Goal: Information Seeking & Learning: Find contact information

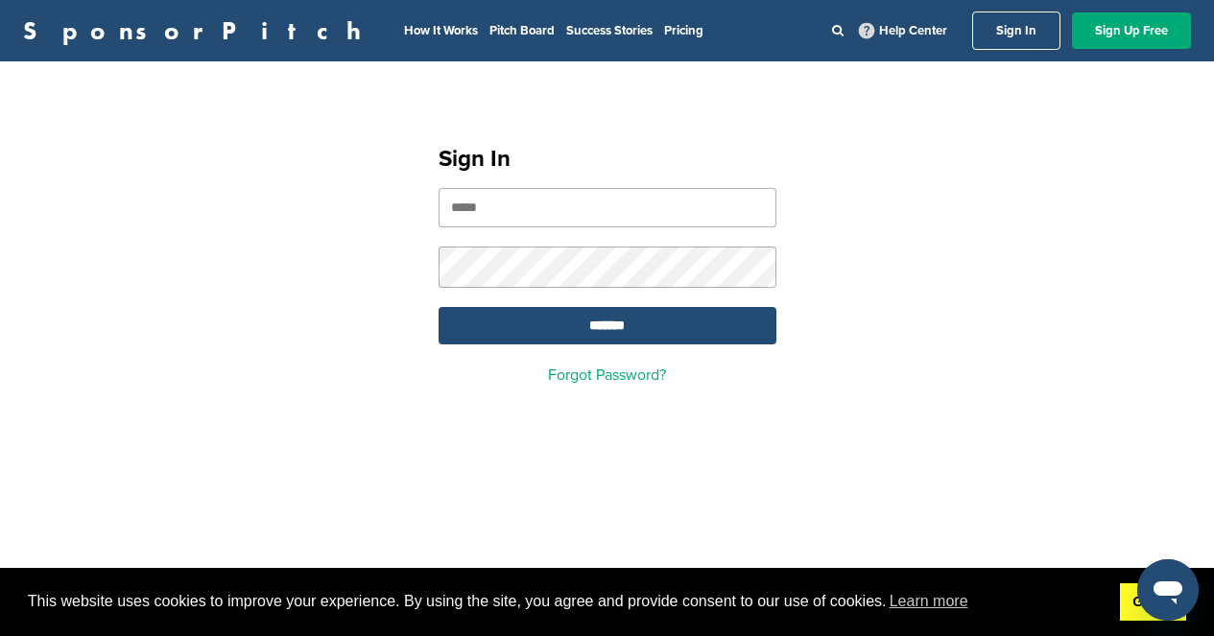
click at [1140, 616] on link "Got it!" at bounding box center [1153, 602] width 66 height 38
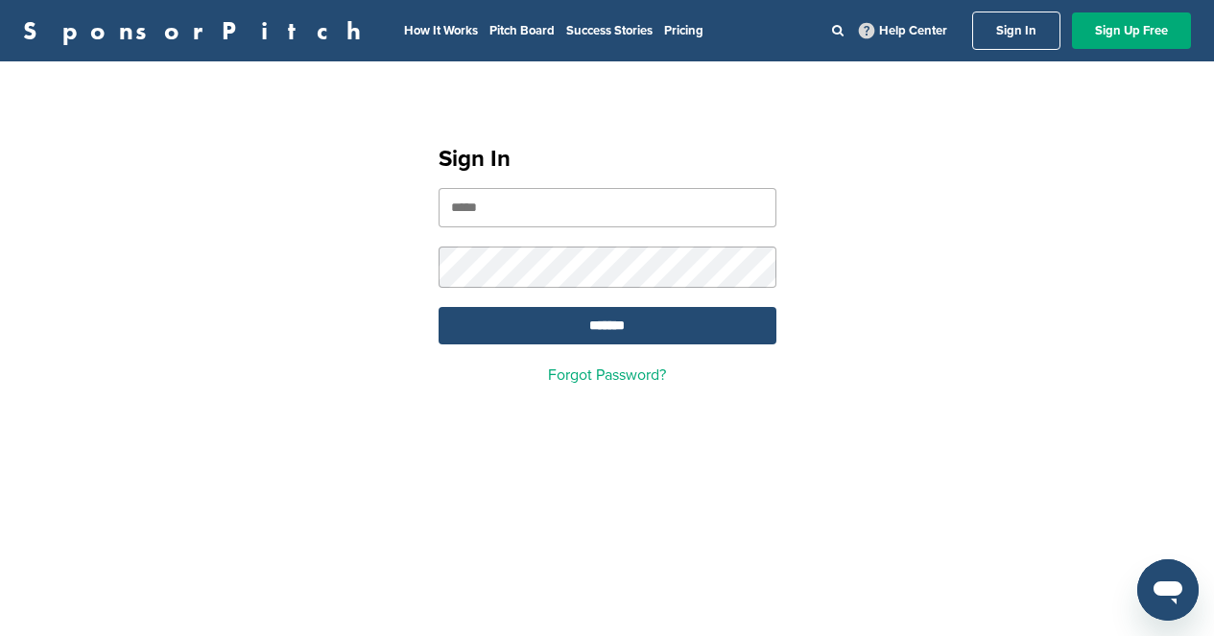
click at [566, 203] on input "email" at bounding box center [607, 207] width 338 height 39
type input "**********"
click at [438, 307] on input "*******" at bounding box center [607, 325] width 338 height 37
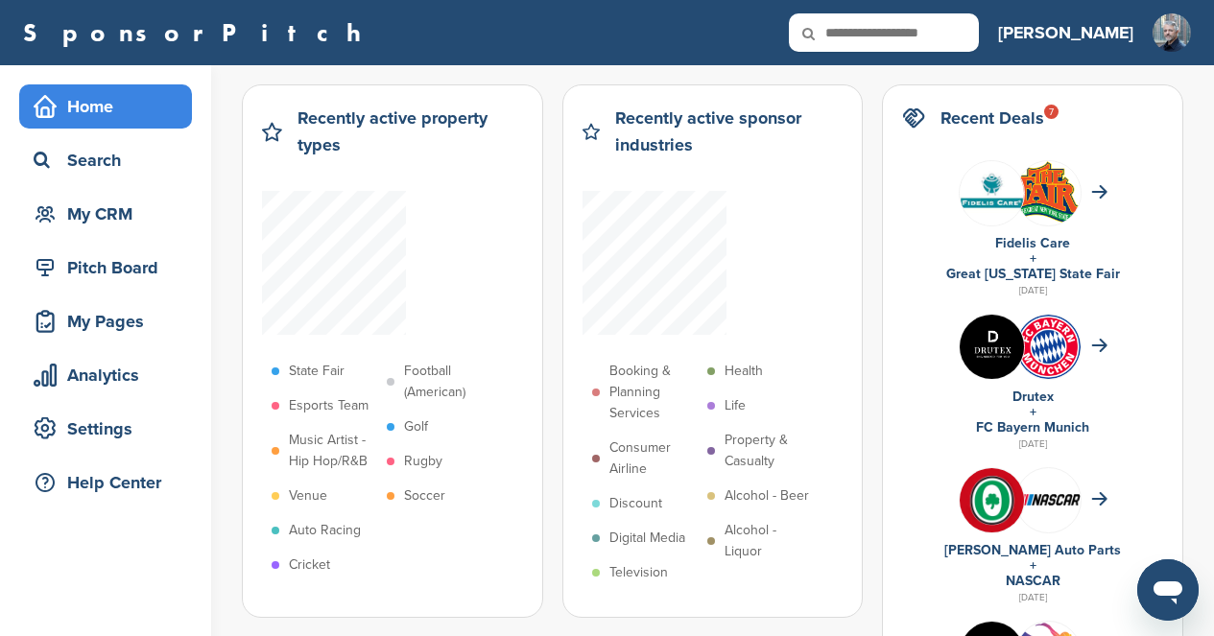
click at [969, 37] on input "text" at bounding box center [884, 32] width 190 height 38
type input "******"
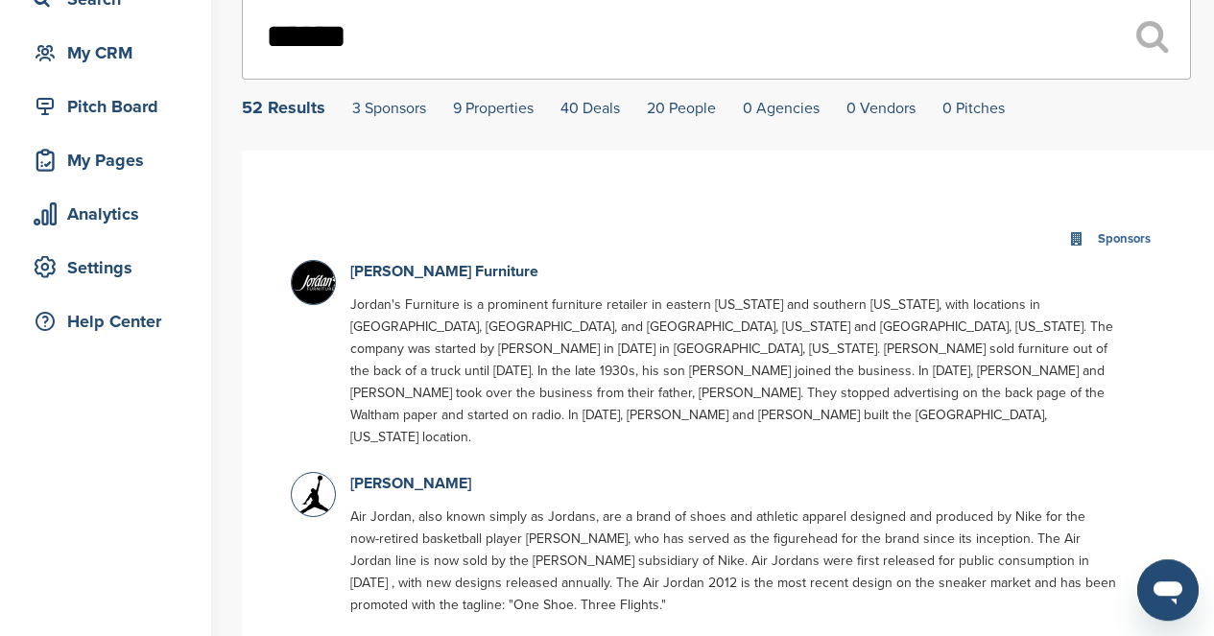
scroll to position [338, 0]
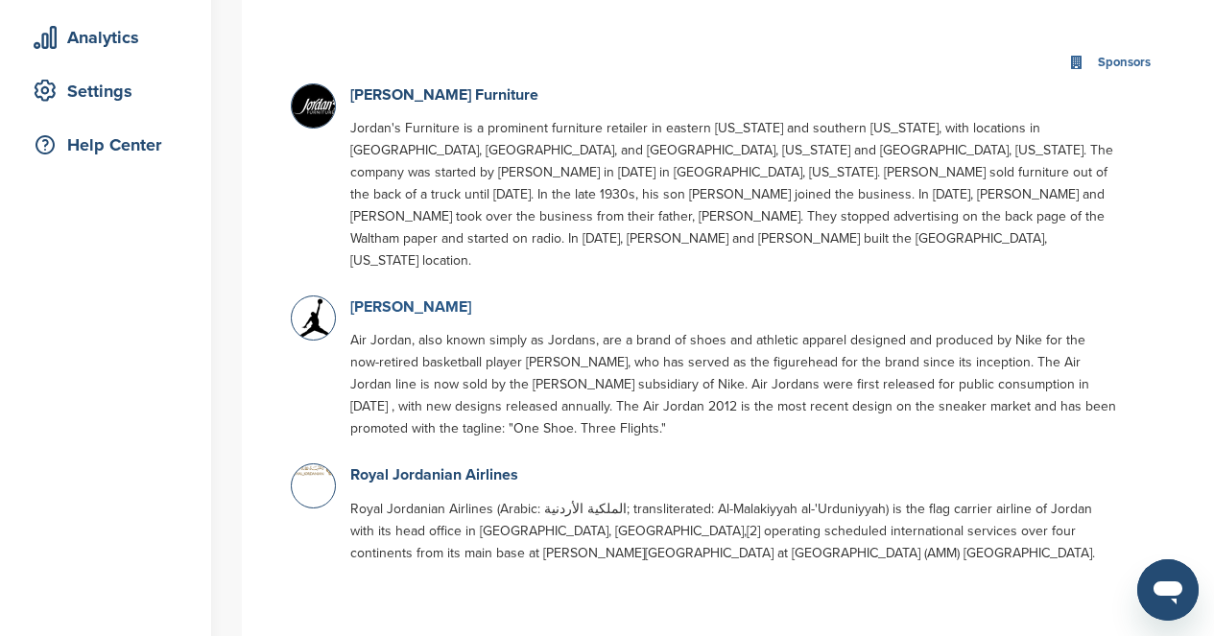
click at [430, 297] on link "[PERSON_NAME]" at bounding box center [410, 306] width 121 height 19
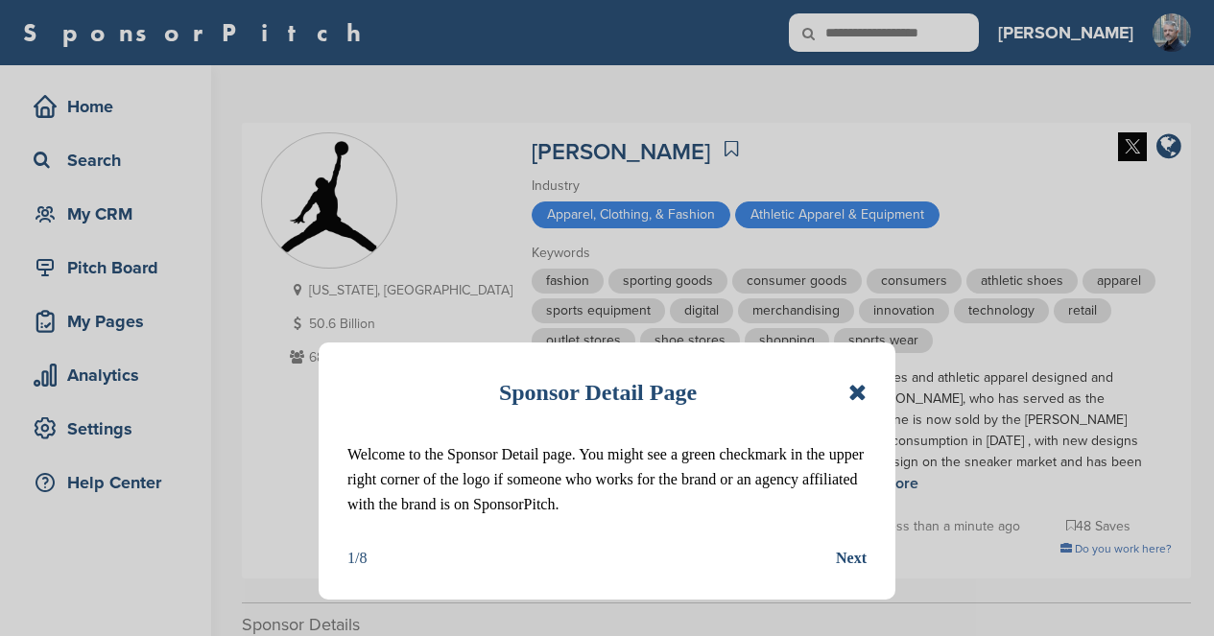
click at [857, 396] on icon at bounding box center [857, 392] width 18 height 23
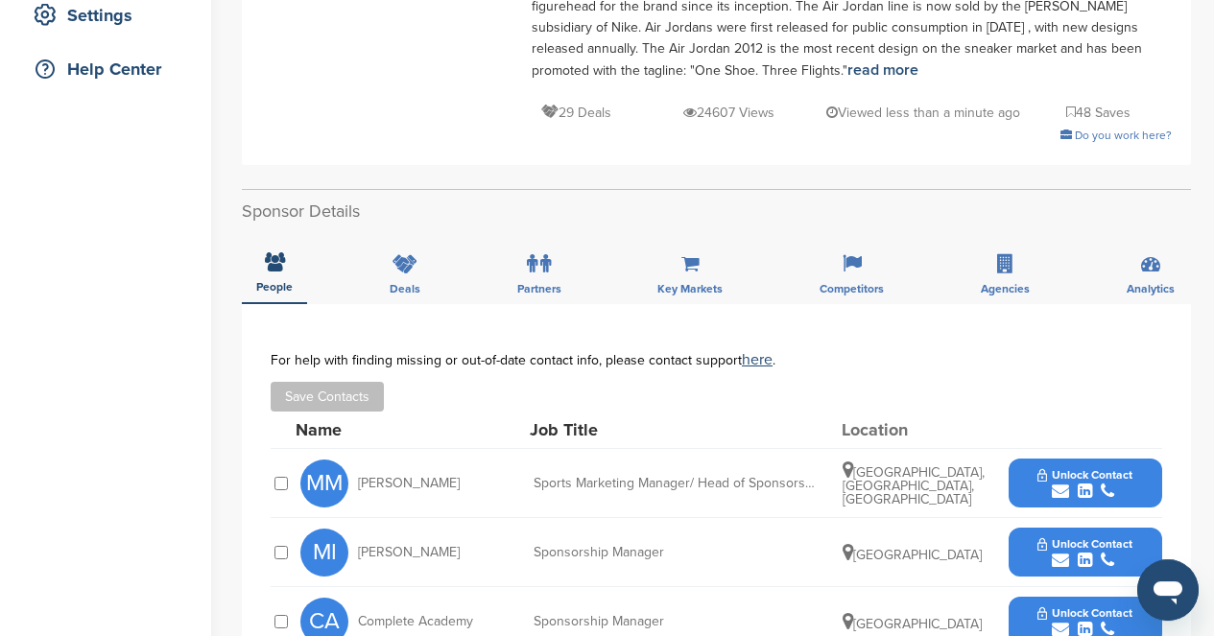
scroll to position [307, 0]
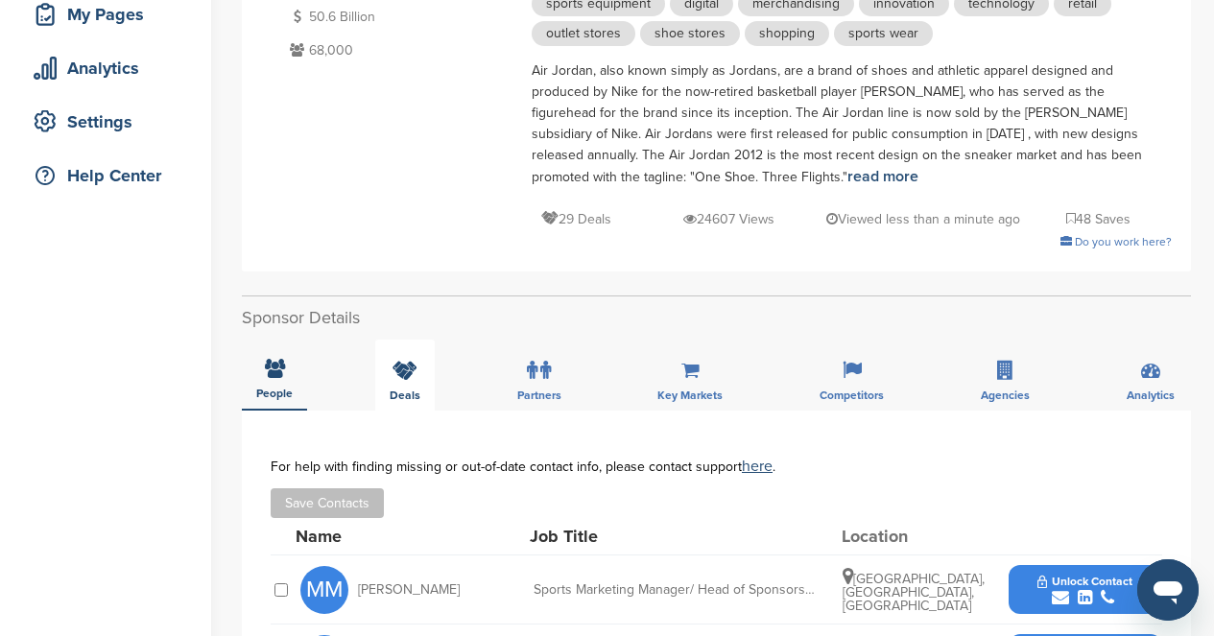
click at [411, 380] on icon at bounding box center [404, 370] width 25 height 19
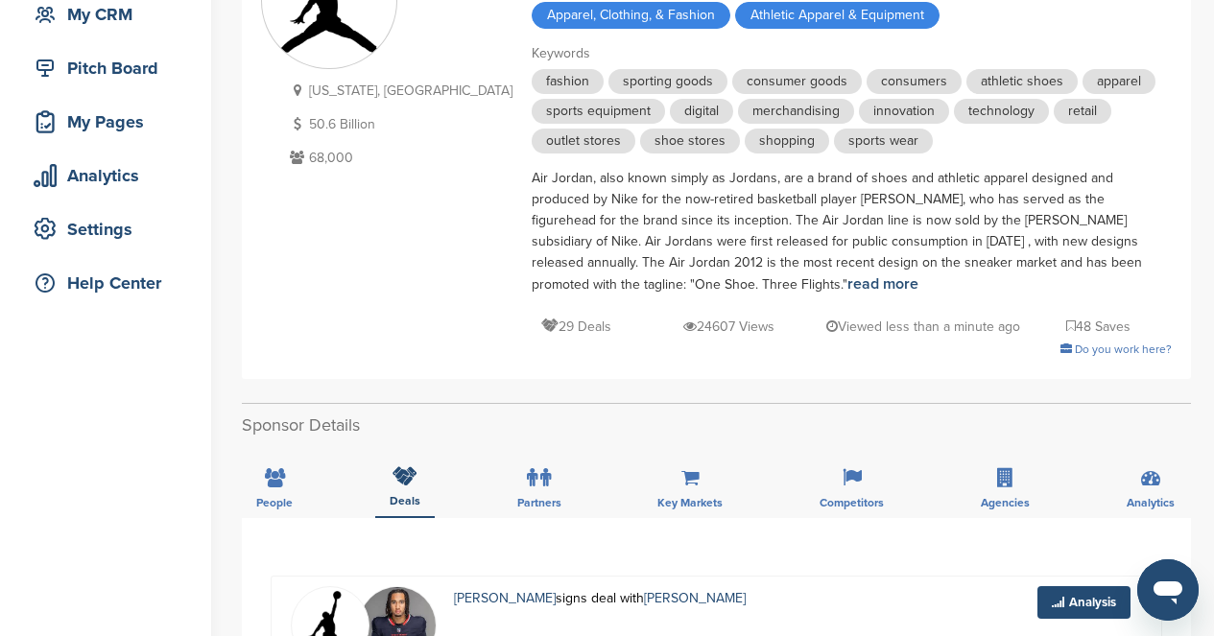
scroll to position [399, 0]
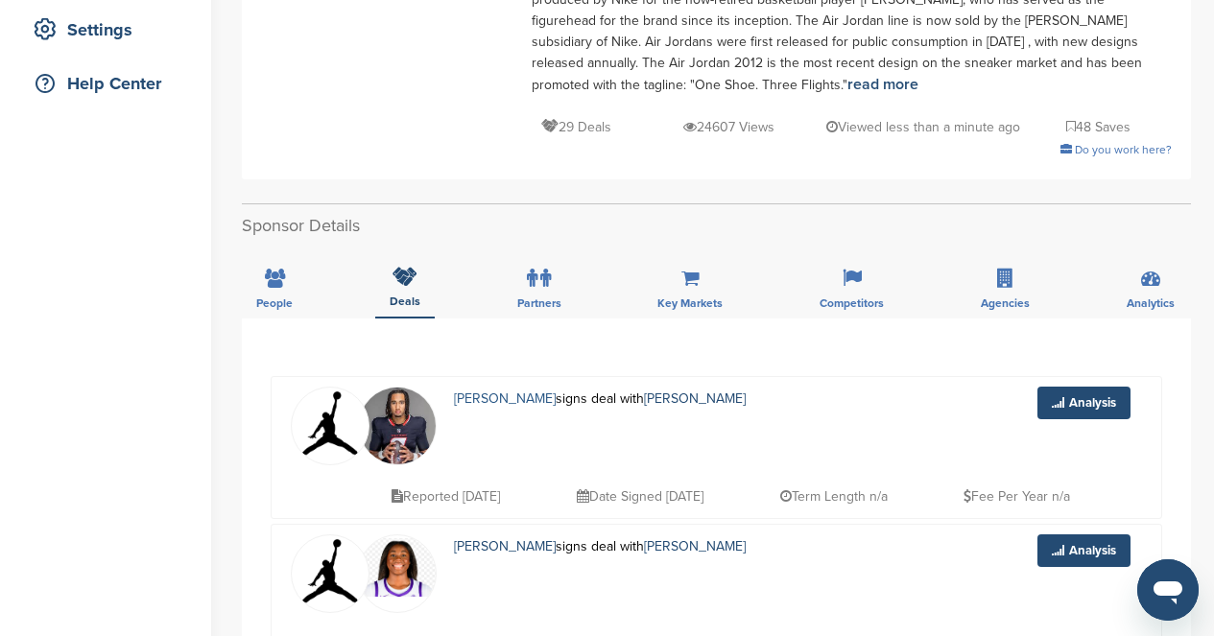
click at [499, 398] on link "[PERSON_NAME]" at bounding box center [505, 398] width 102 height 16
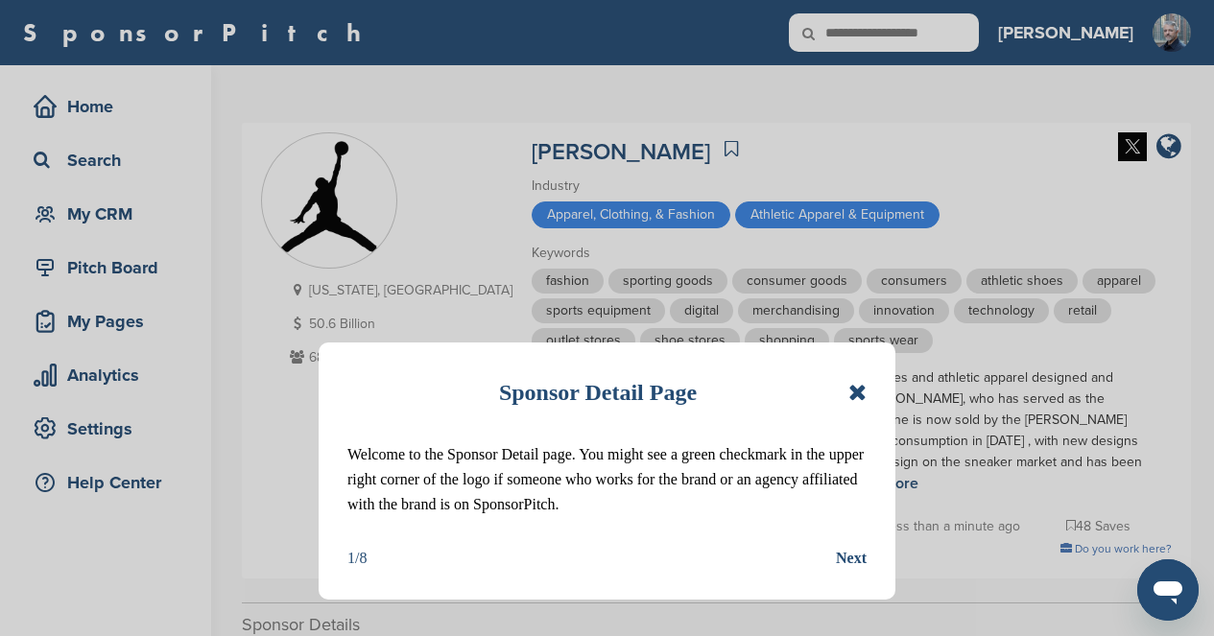
click at [856, 395] on icon at bounding box center [857, 392] width 18 height 23
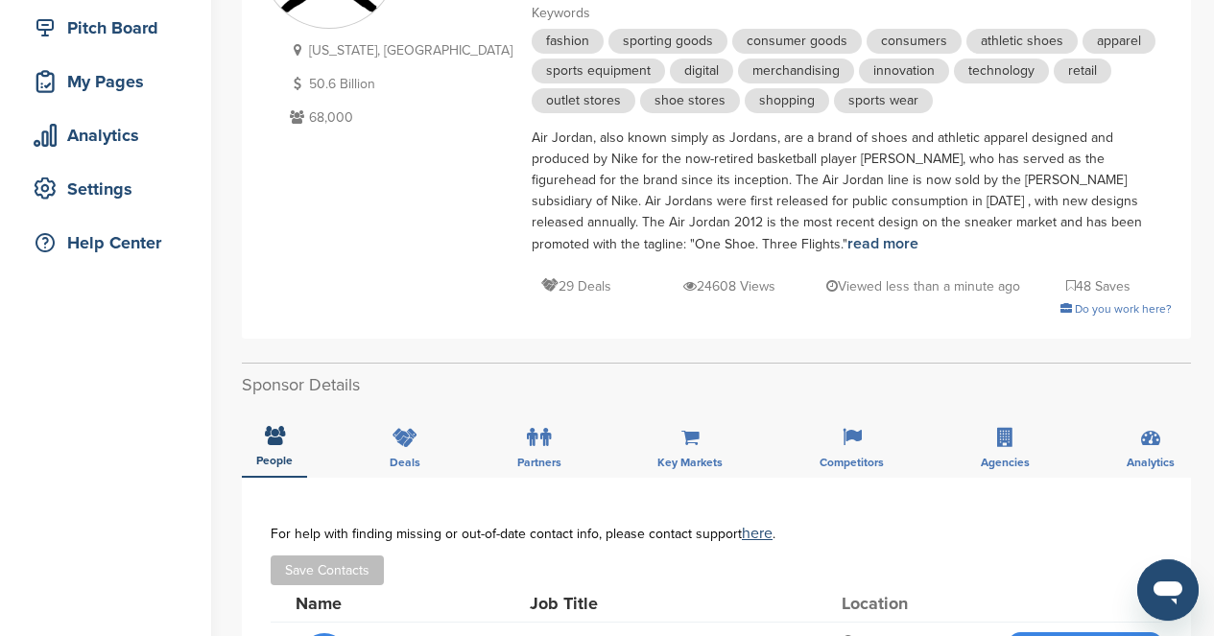
scroll to position [353, 0]
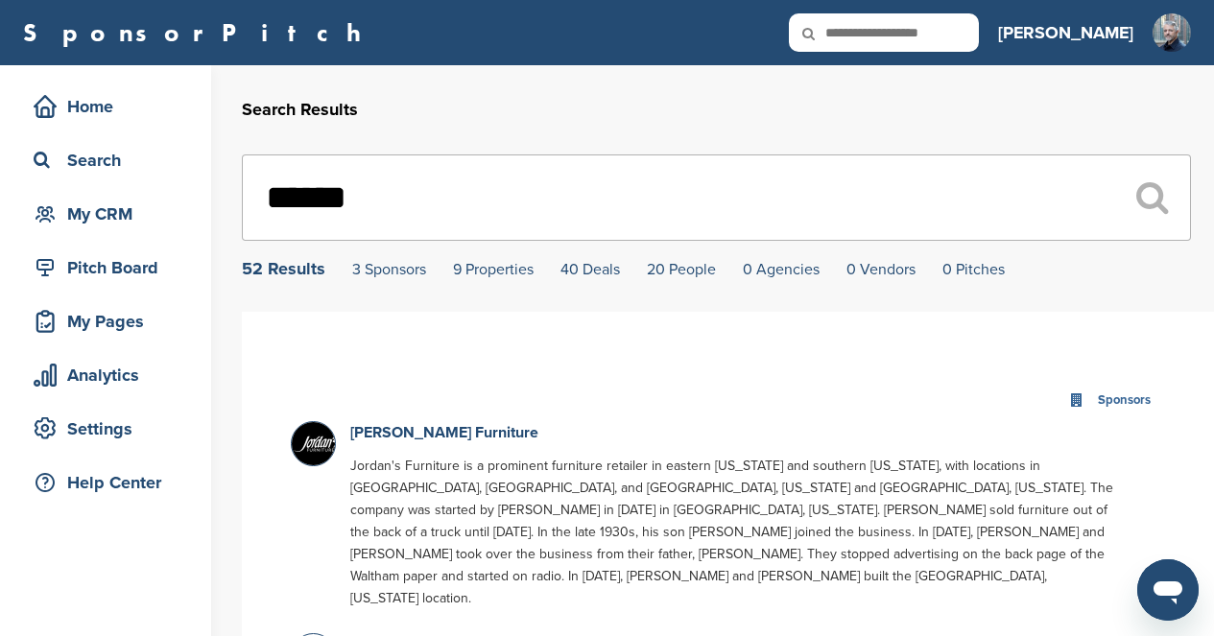
scroll to position [138, 0]
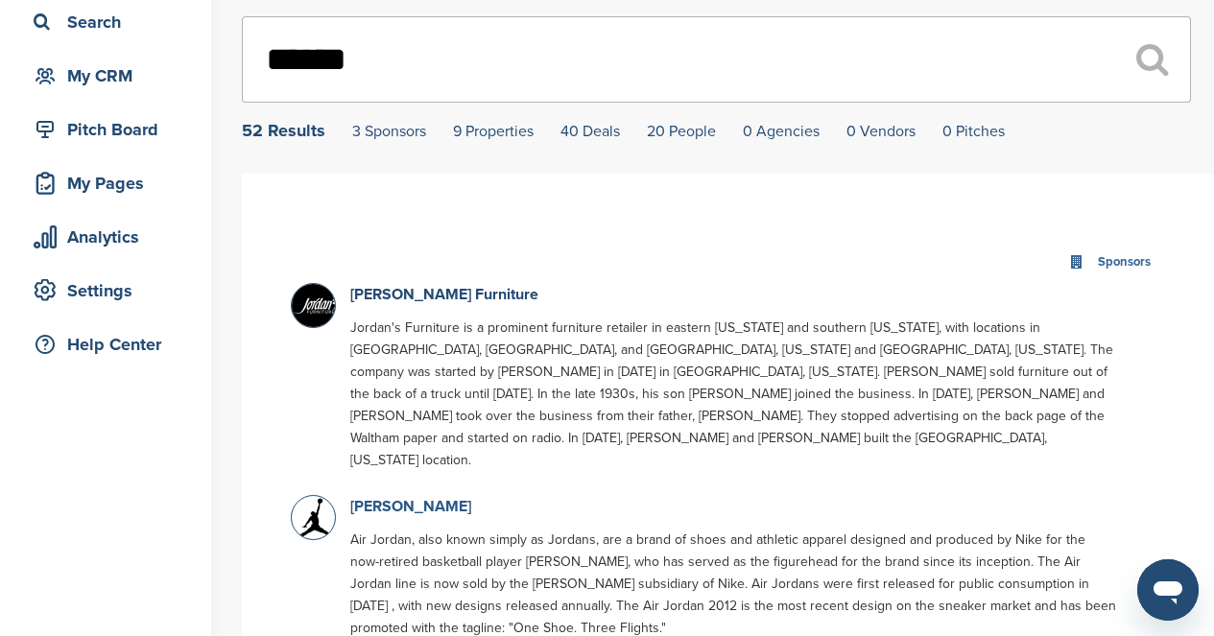
click at [431, 497] on link "[PERSON_NAME]" at bounding box center [410, 506] width 121 height 19
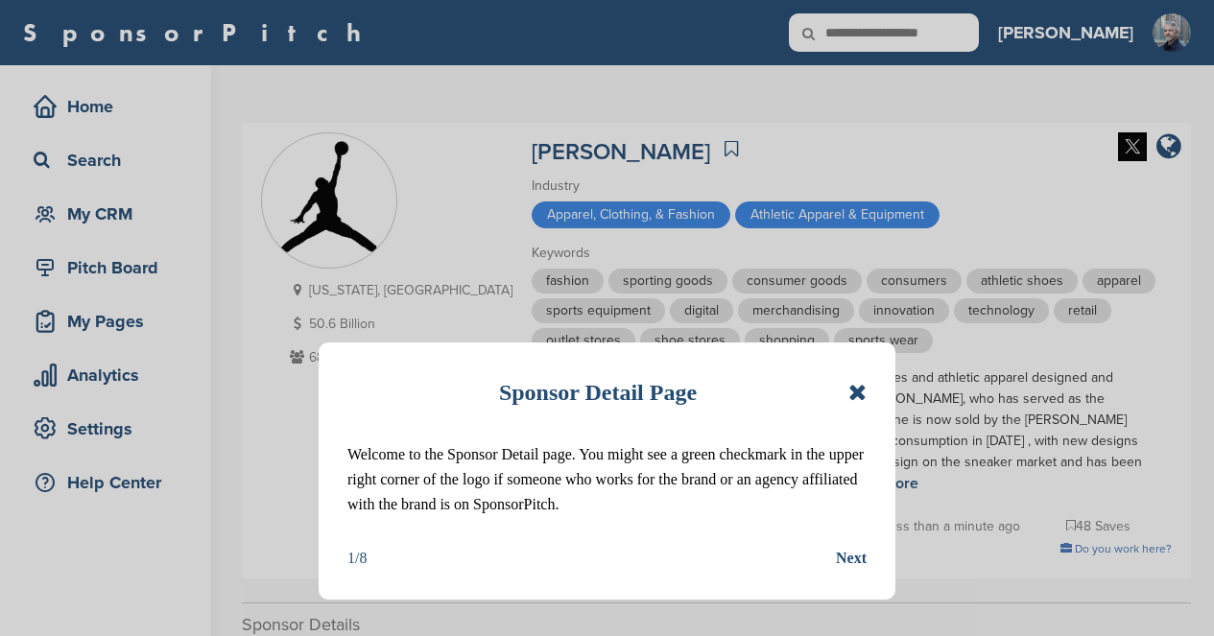
click at [858, 393] on icon at bounding box center [857, 392] width 18 height 23
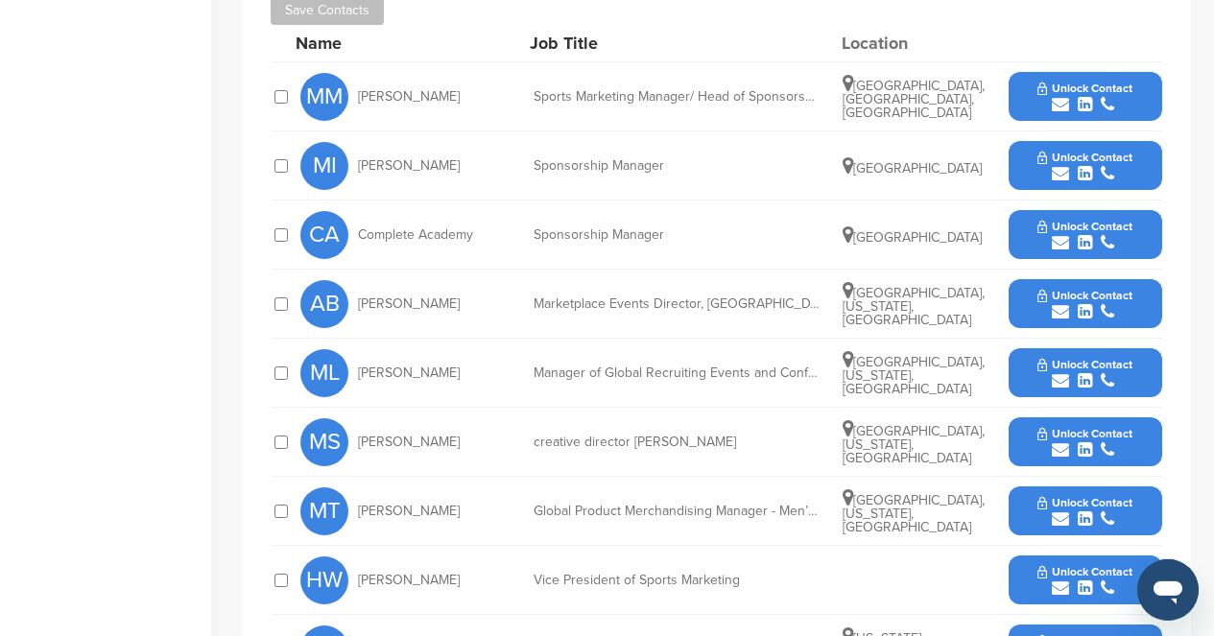
scroll to position [691, 0]
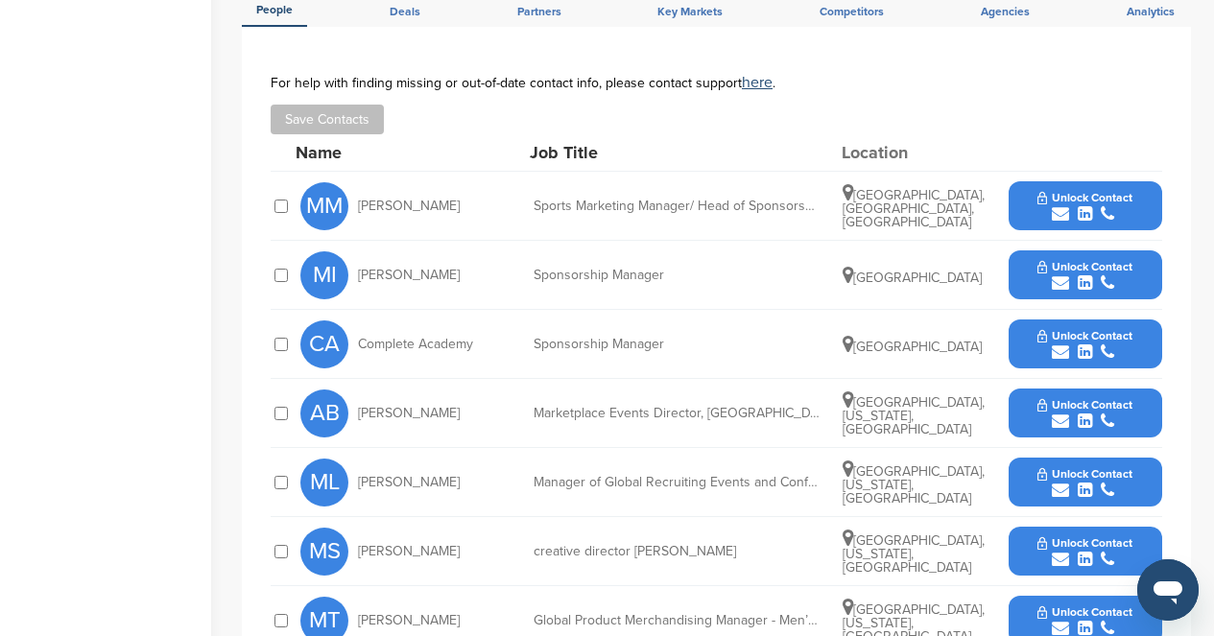
drag, startPoint x: 460, startPoint y: 216, endPoint x: 361, endPoint y: 211, distance: 98.9
click at [361, 211] on div "MM Masilo Masha" at bounding box center [405, 206] width 211 height 48
copy span "[PERSON_NAME]"
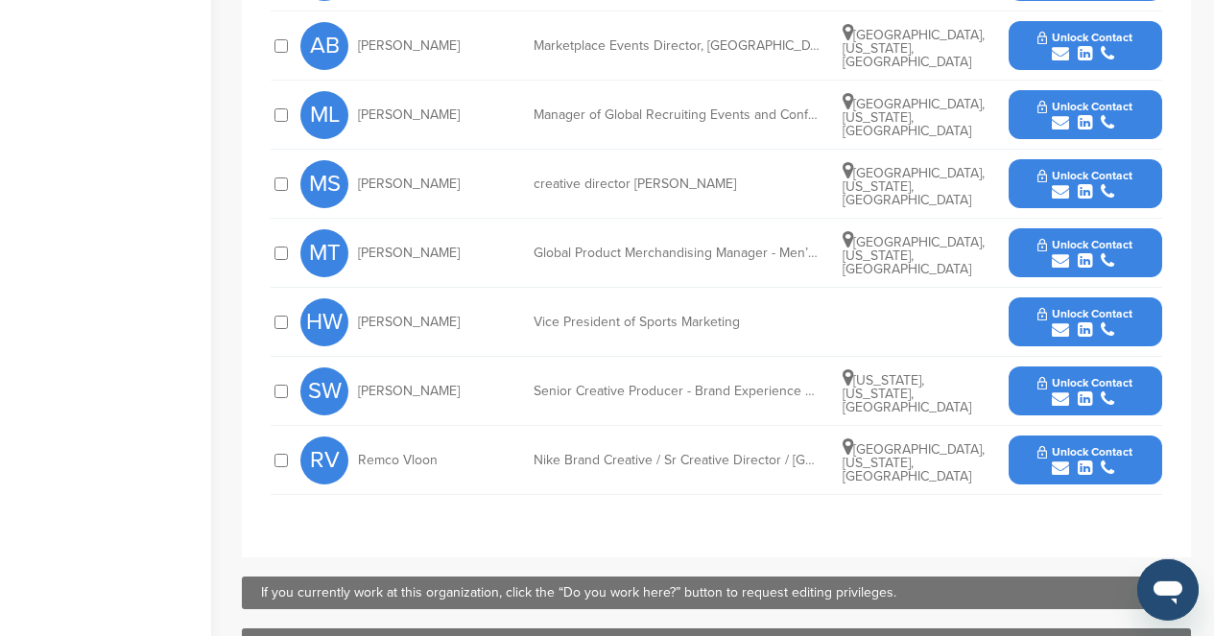
scroll to position [1059, 0]
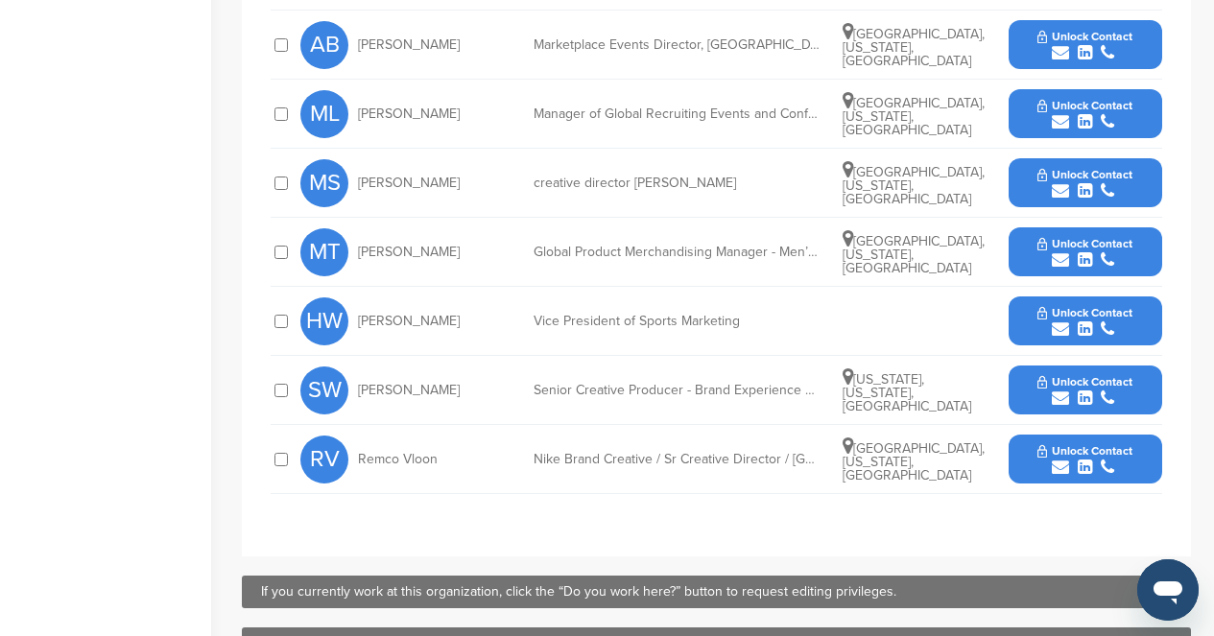
drag, startPoint x: 455, startPoint y: 321, endPoint x: 359, endPoint y: 319, distance: 96.0
click at [359, 319] on div "HW Howard White" at bounding box center [405, 321] width 211 height 48
copy span "[PERSON_NAME]"
